Goal: Information Seeking & Learning: Learn about a topic

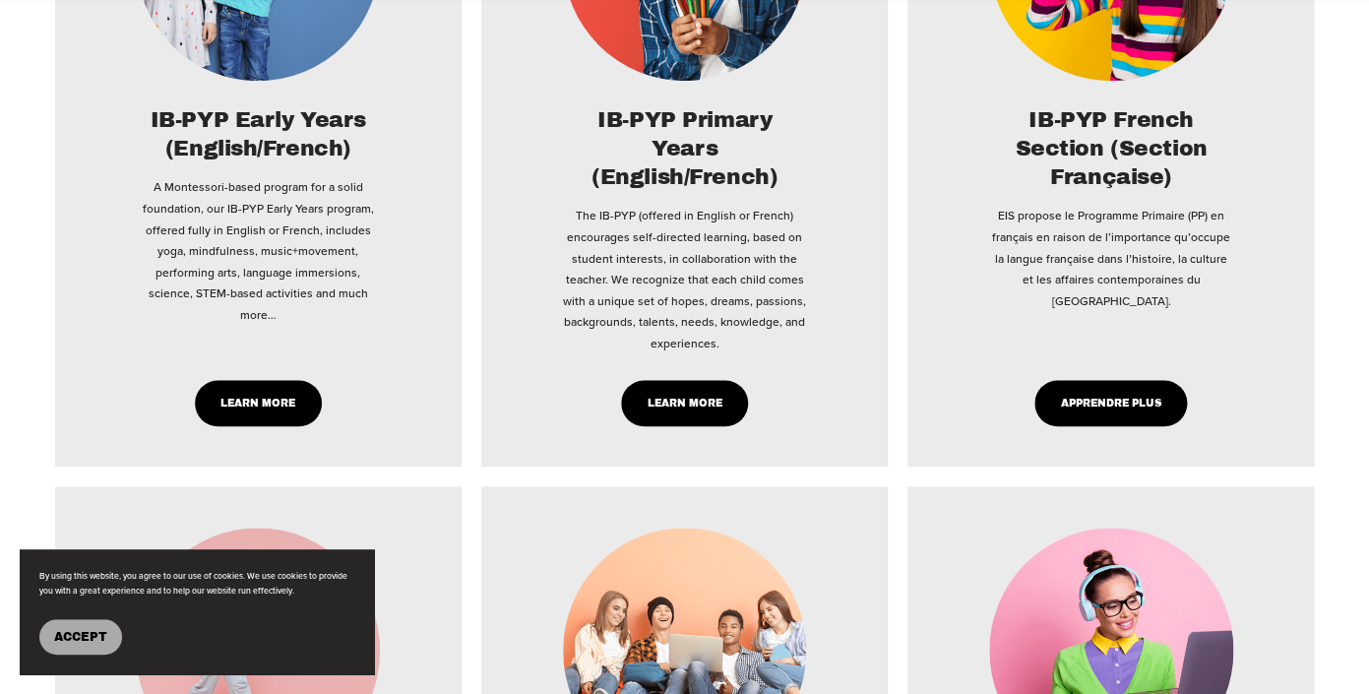
scroll to position [3303, 0]
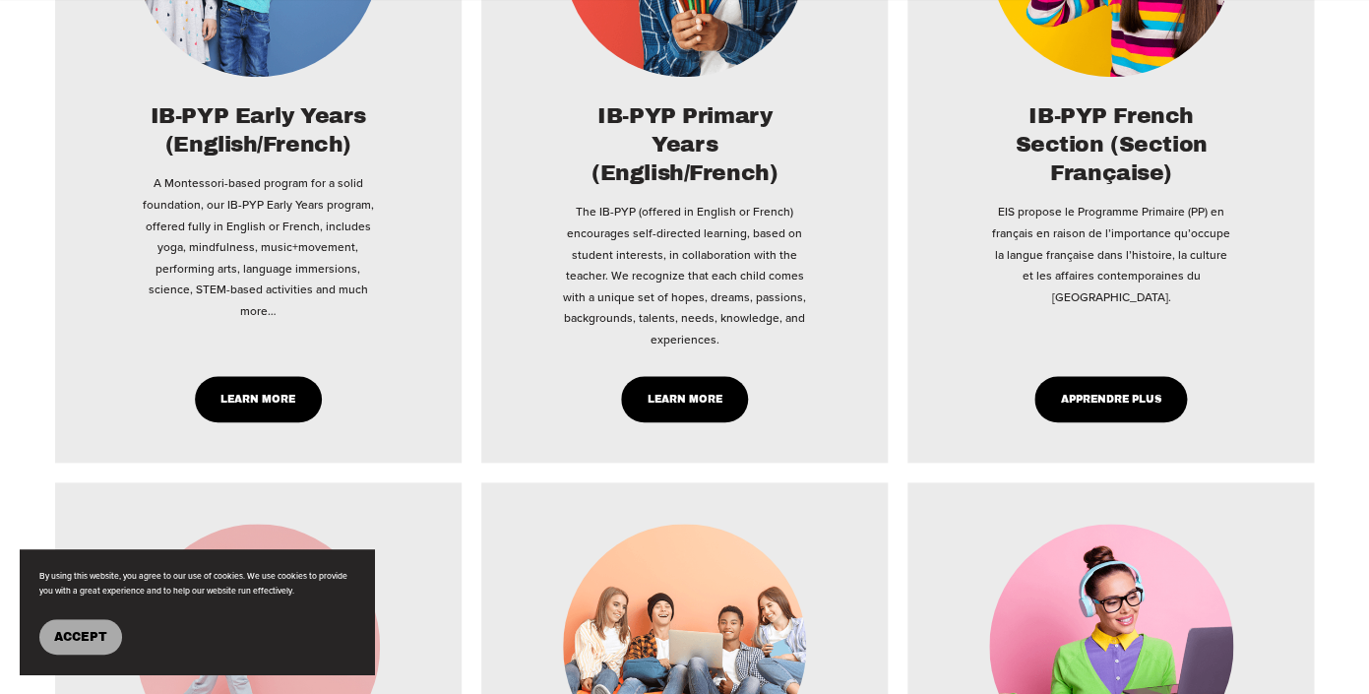
click at [249, 401] on link "Learn More" at bounding box center [258, 399] width 127 height 46
type input "*****"
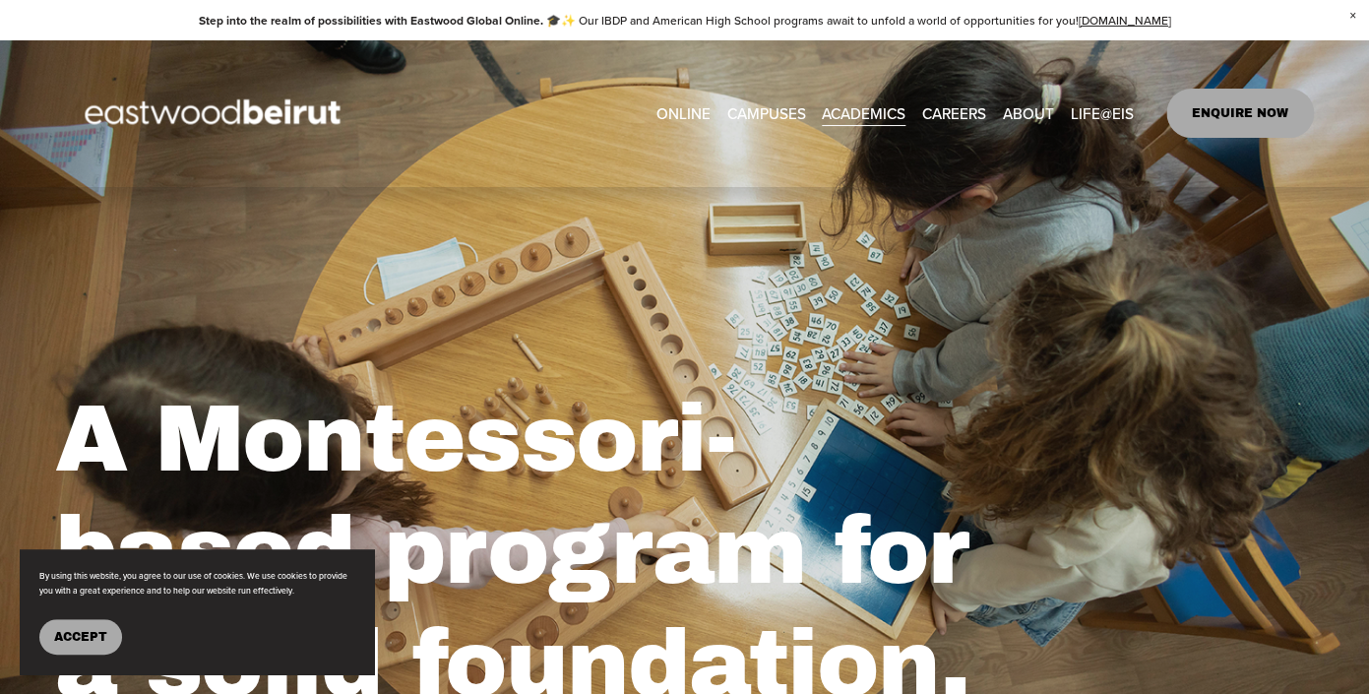
click at [0, 0] on span "Tuition & Financial Aid" at bounding box center [0, 0] width 0 height 0
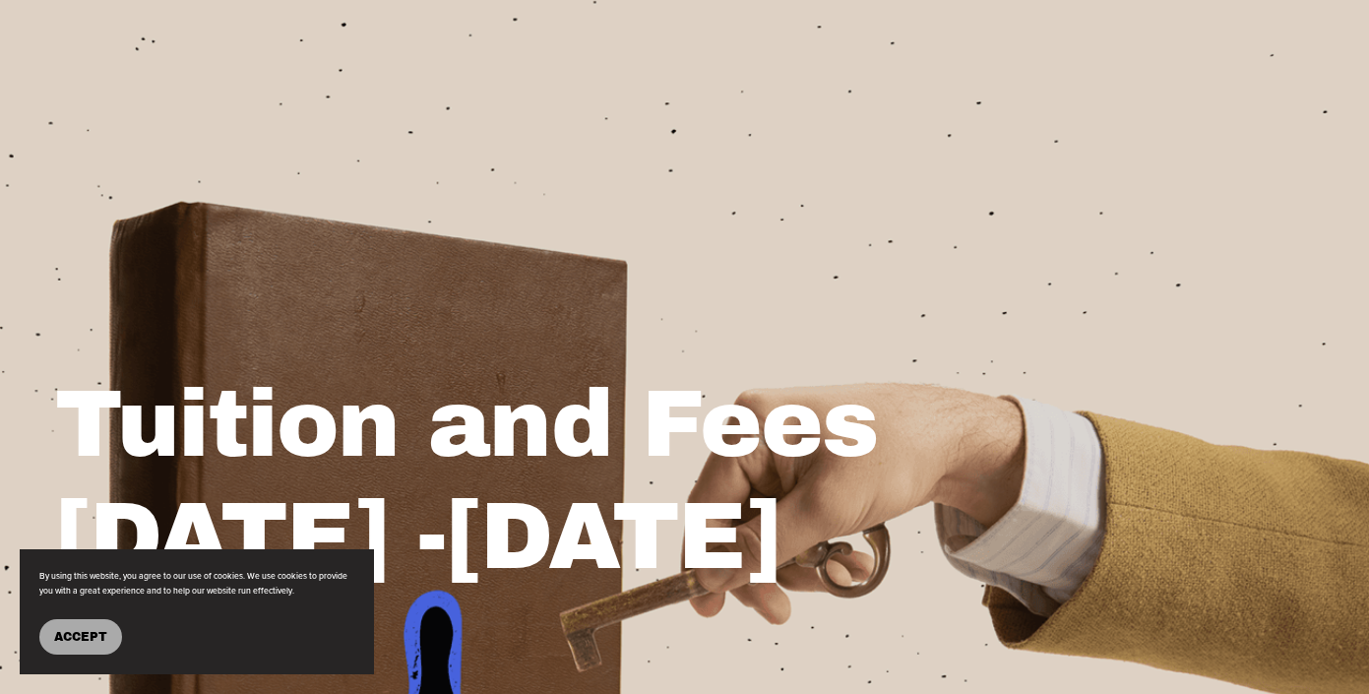
scroll to position [557, 0]
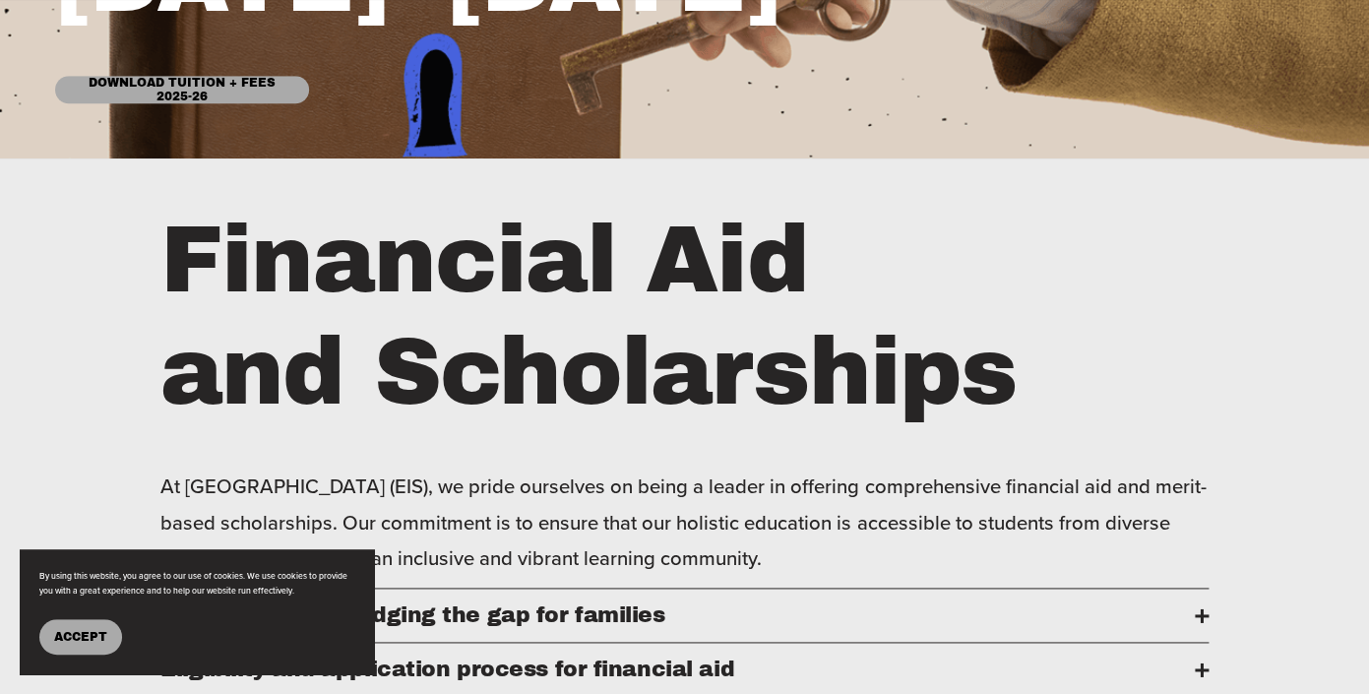
click at [94, 630] on span "Accept" at bounding box center [80, 637] width 53 height 14
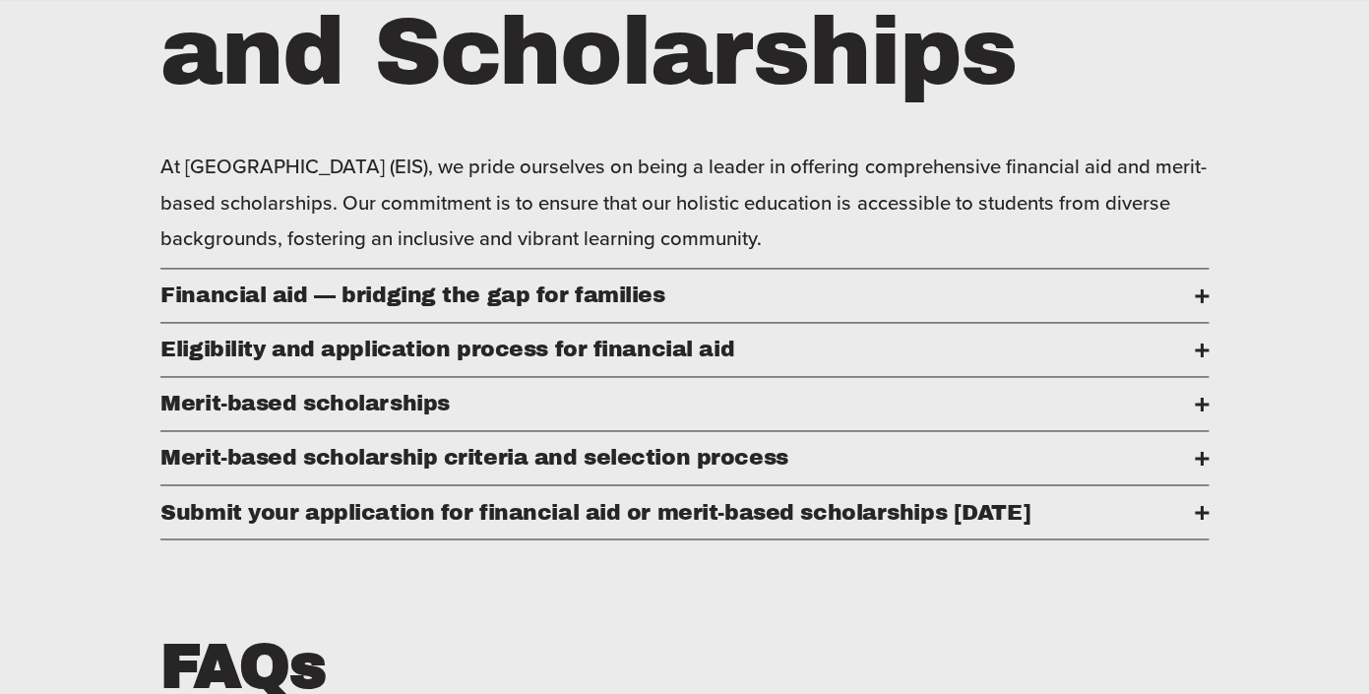
scroll to position [890, 0]
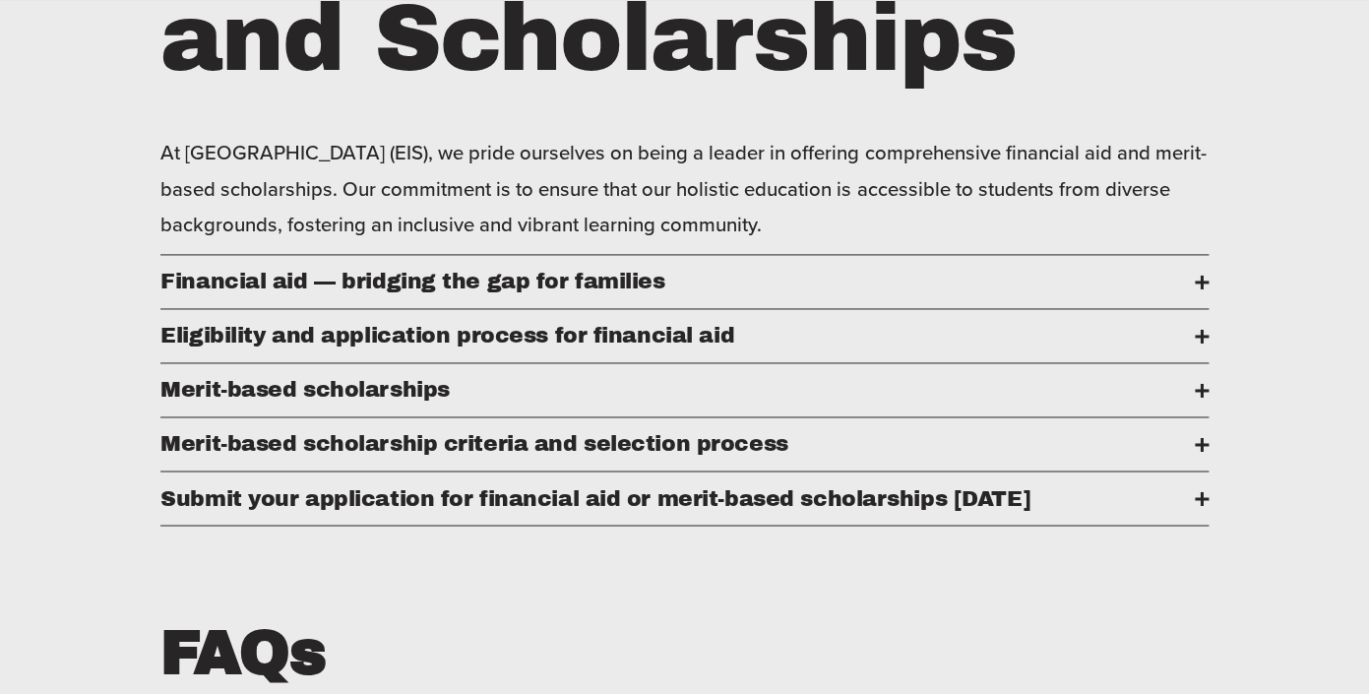
click at [1204, 279] on div at bounding box center [1202, 282] width 14 height 14
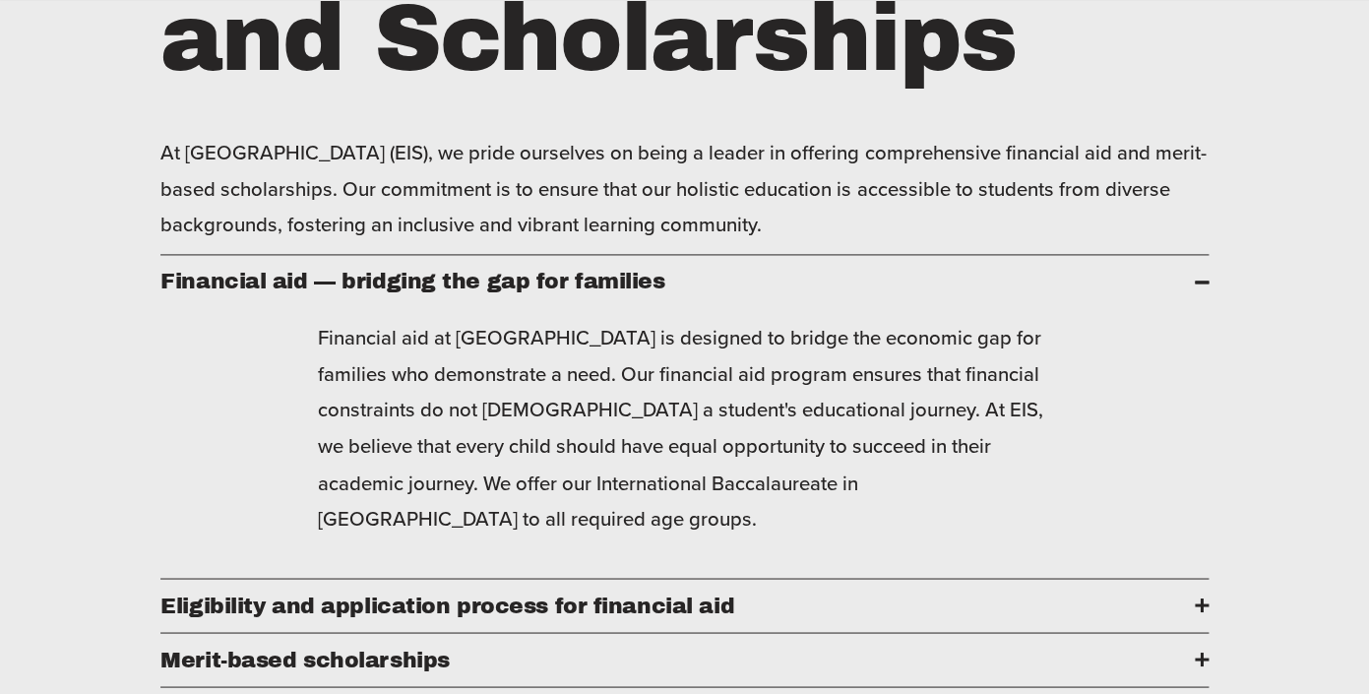
click at [1204, 279] on div at bounding box center [1202, 282] width 14 height 14
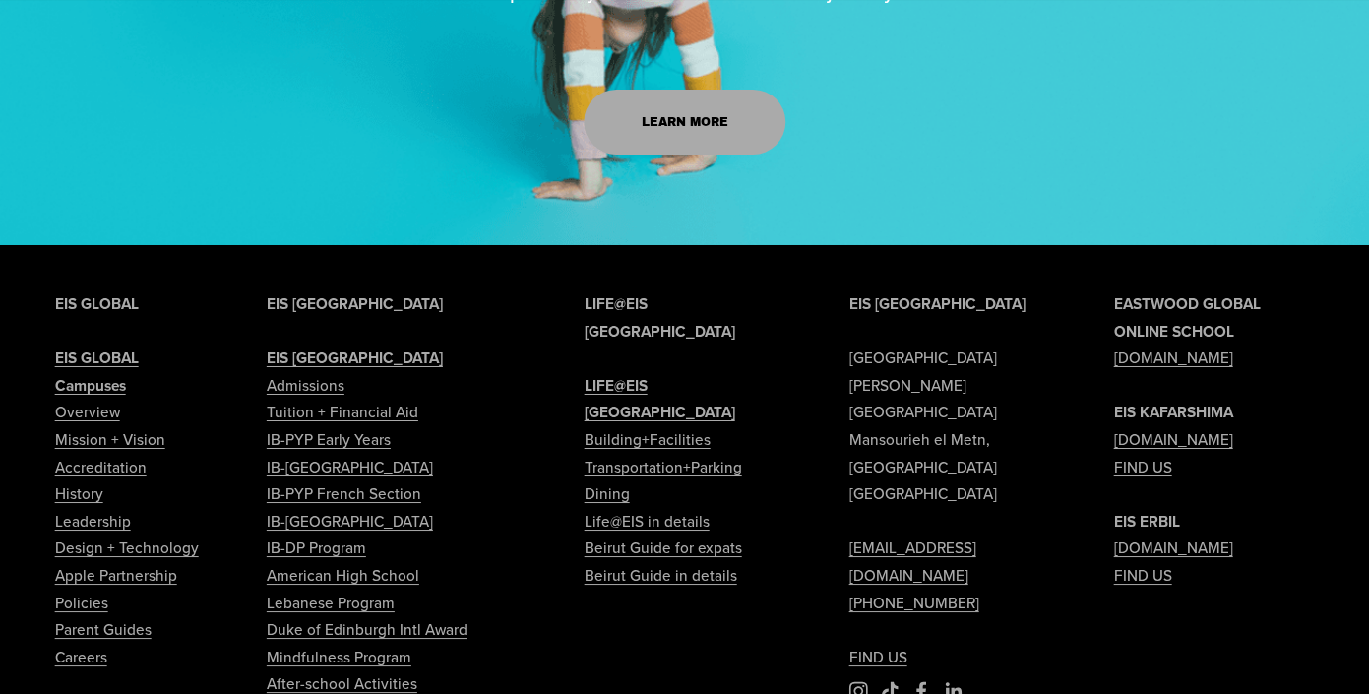
scroll to position [2319, 0]
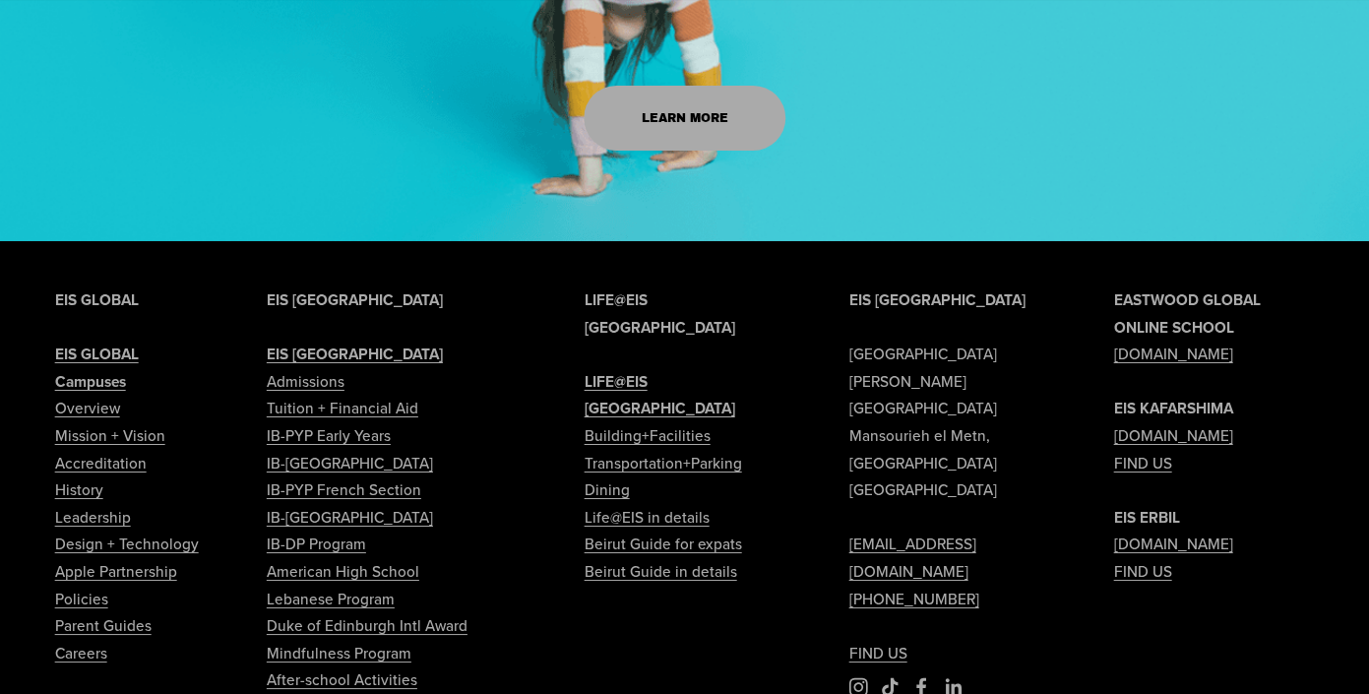
click at [305, 388] on link "Admissions" at bounding box center [306, 382] width 78 height 28
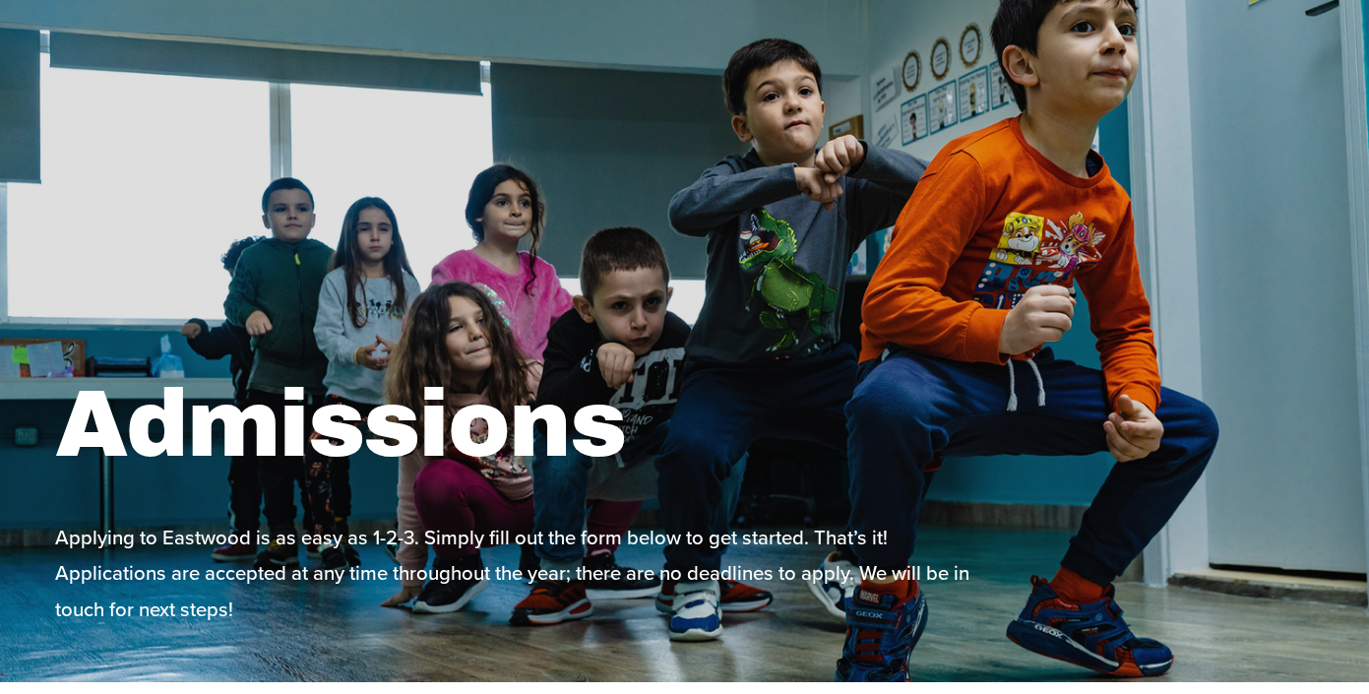
scroll to position [590, 0]
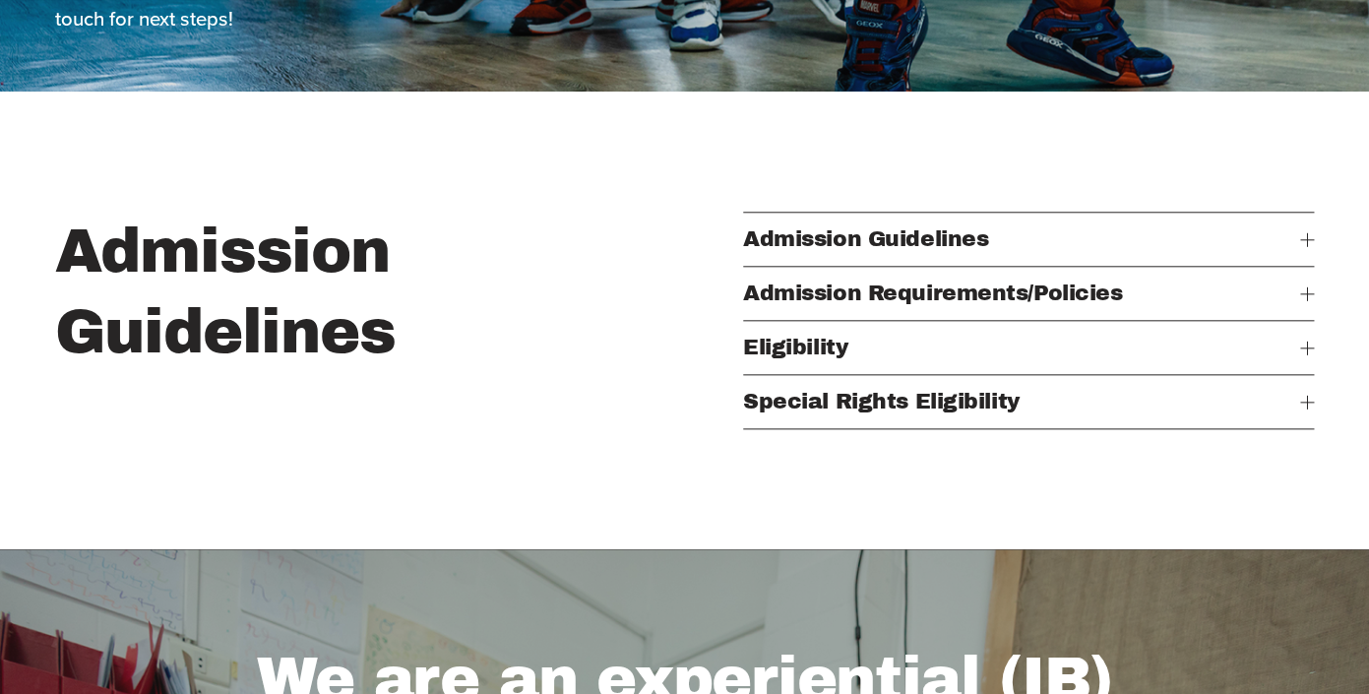
click at [1307, 284] on button "Admission Requirements/Policies" at bounding box center [1029, 293] width 572 height 53
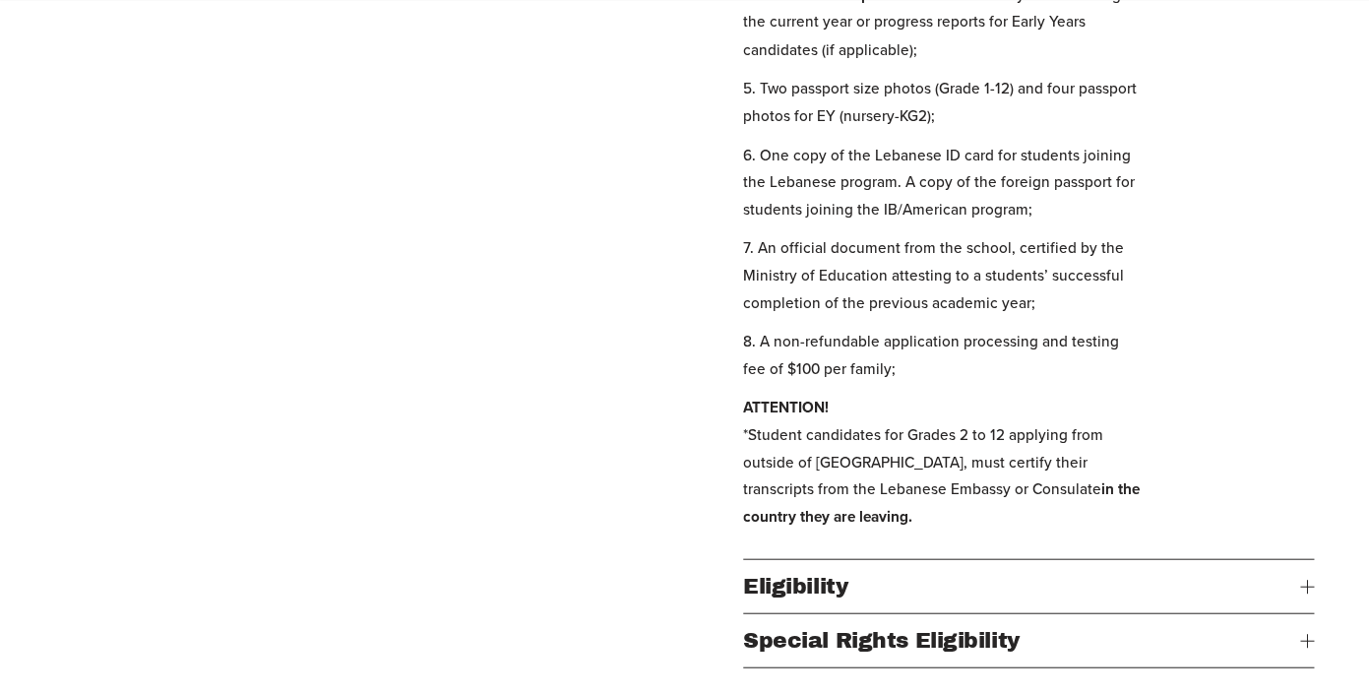
scroll to position [1330, 0]
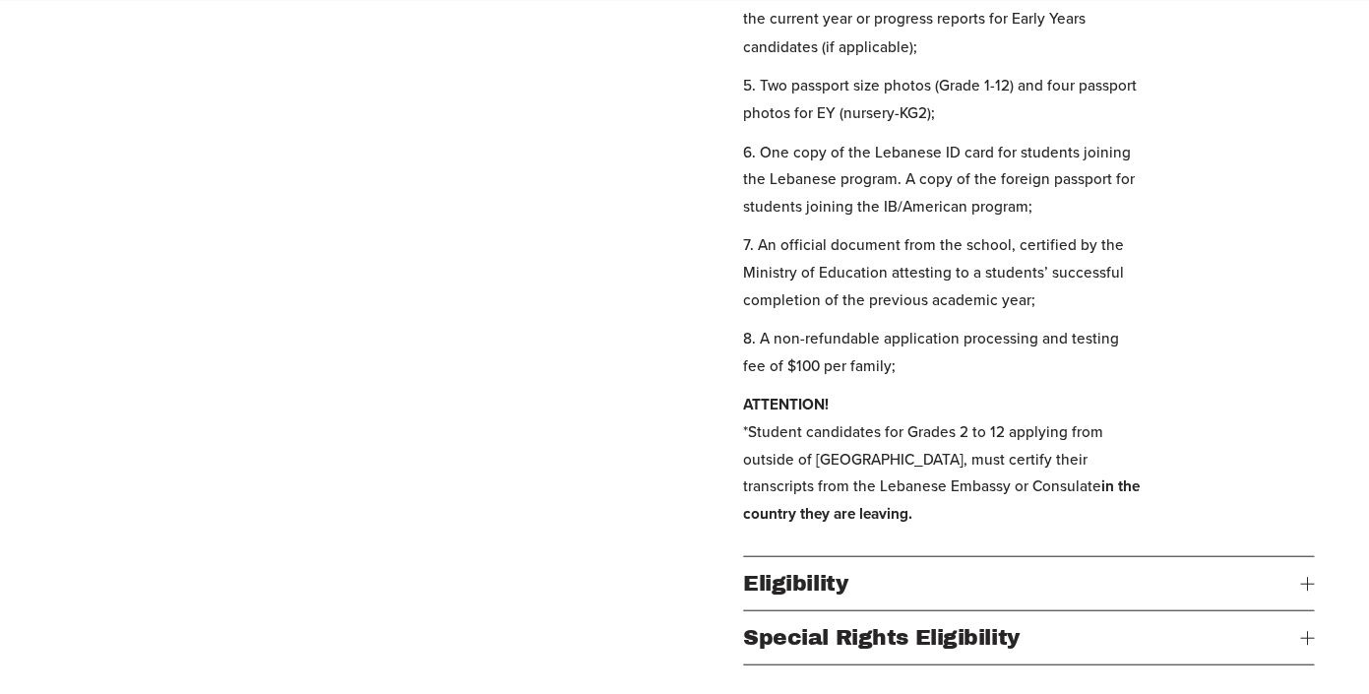
click at [1302, 587] on div at bounding box center [1307, 583] width 14 height 14
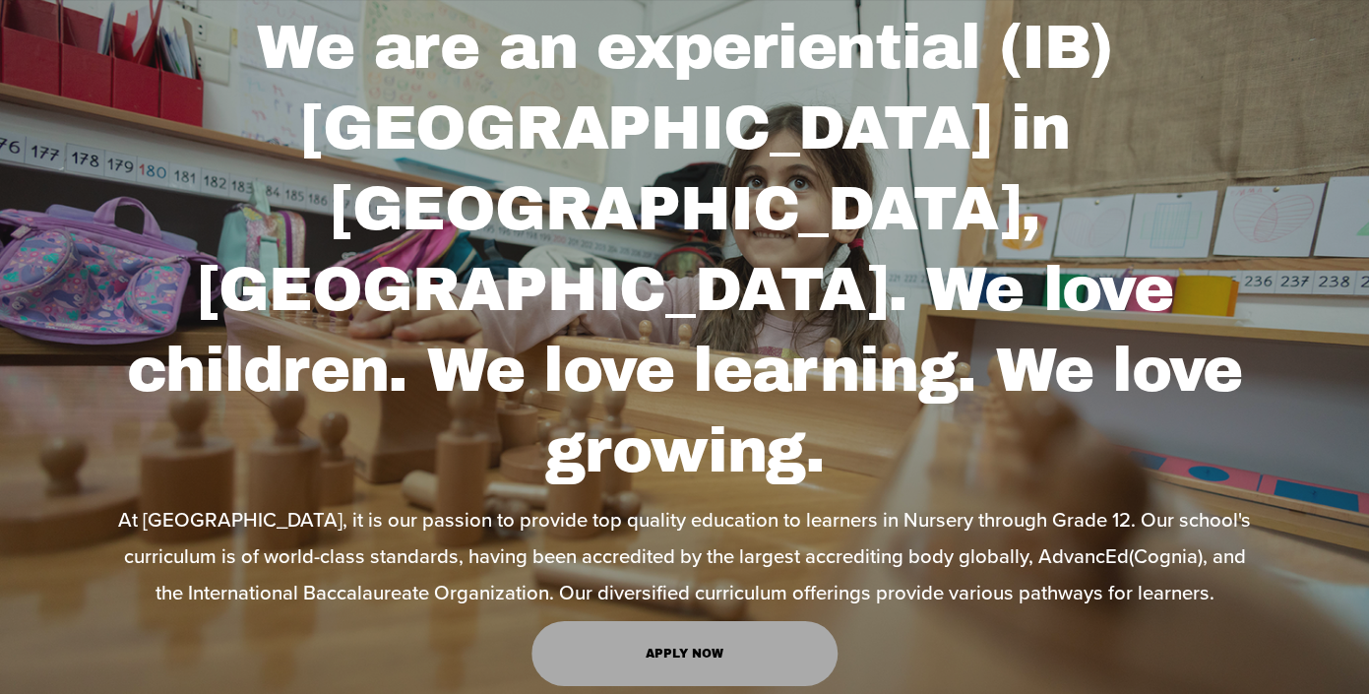
scroll to position [0, 0]
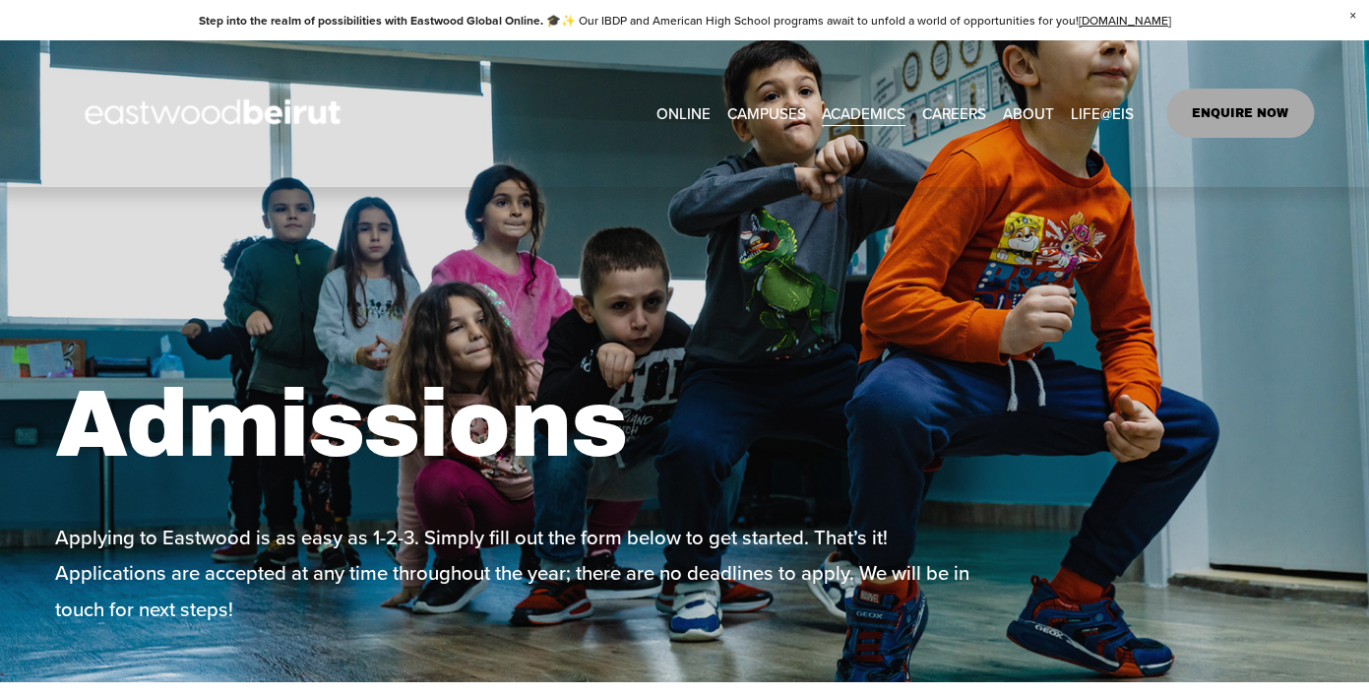
click at [0, 0] on link "EASTWOOD COLLEGE KAFARSHIMA" at bounding box center [0, 0] width 0 height 0
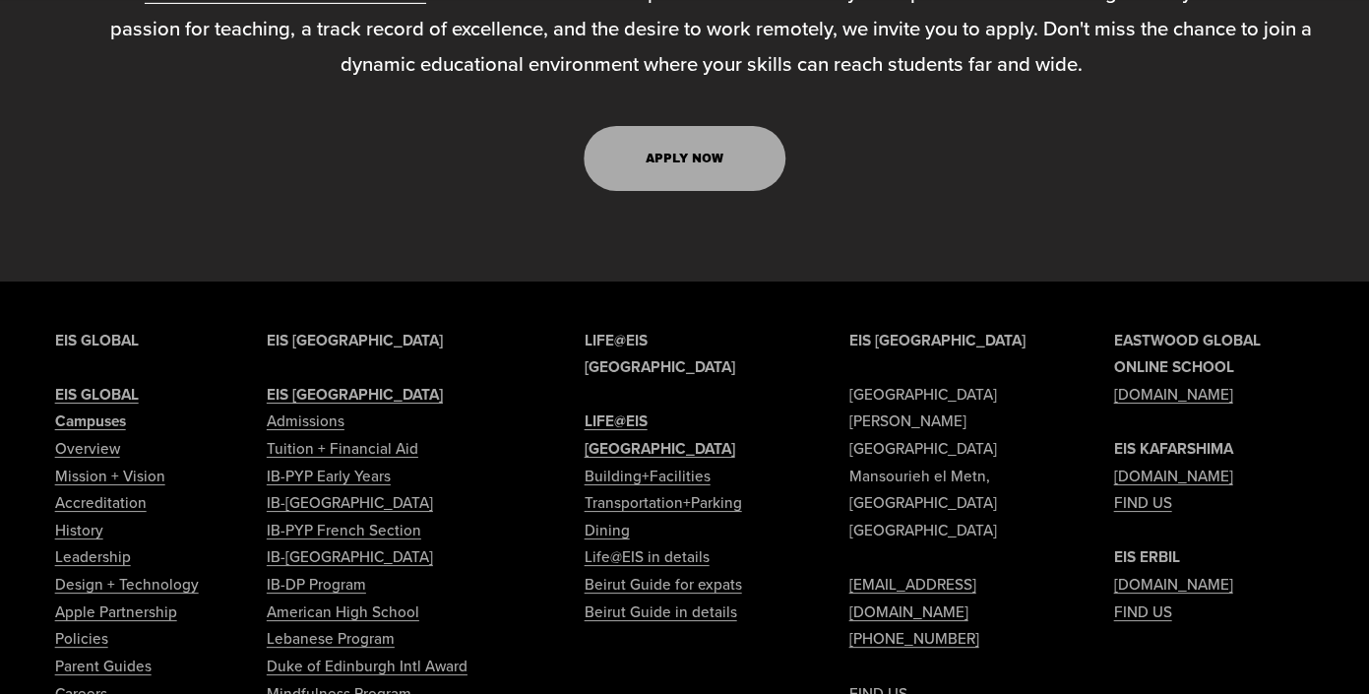
scroll to position [7963, 0]
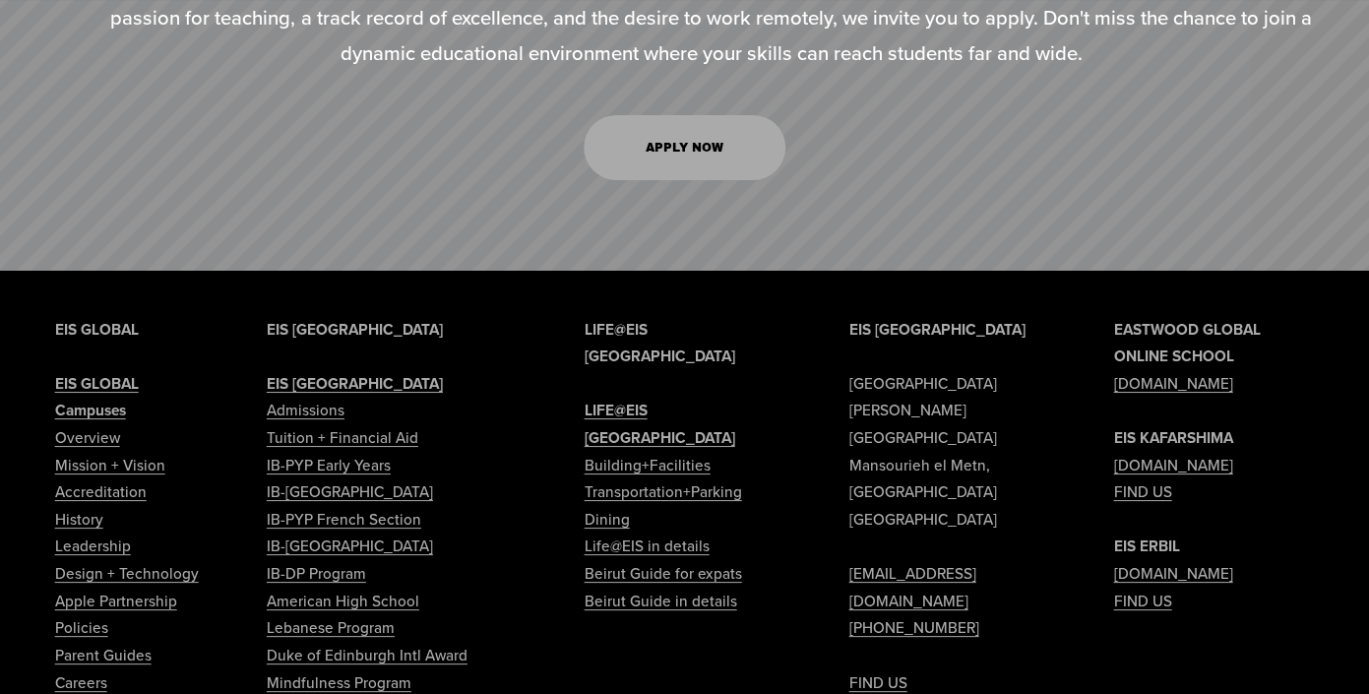
click at [870, 669] on link "FIND US" at bounding box center [877, 683] width 58 height 28
type input "*****"
